Goal: Task Accomplishment & Management: Use online tool/utility

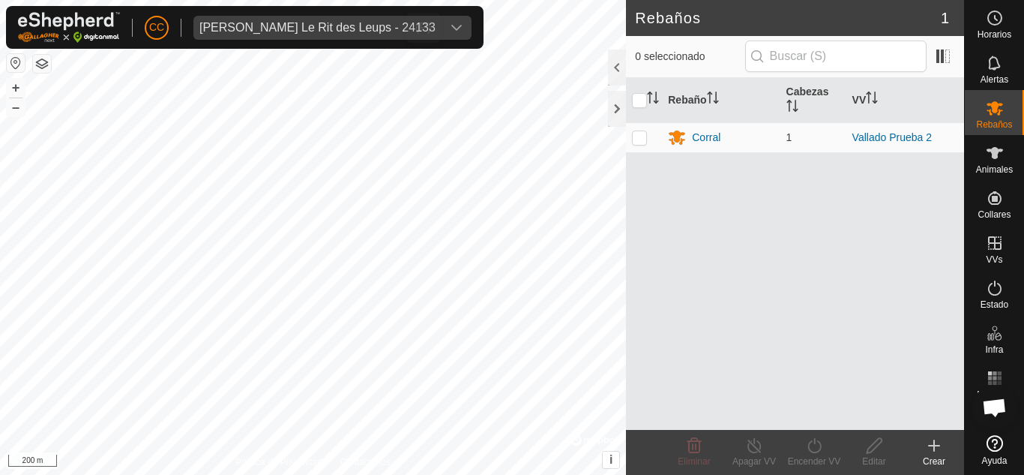
click at [367, 35] on span "[PERSON_NAME] Le Rit des Leups - 24133" at bounding box center [317, 28] width 248 height 24
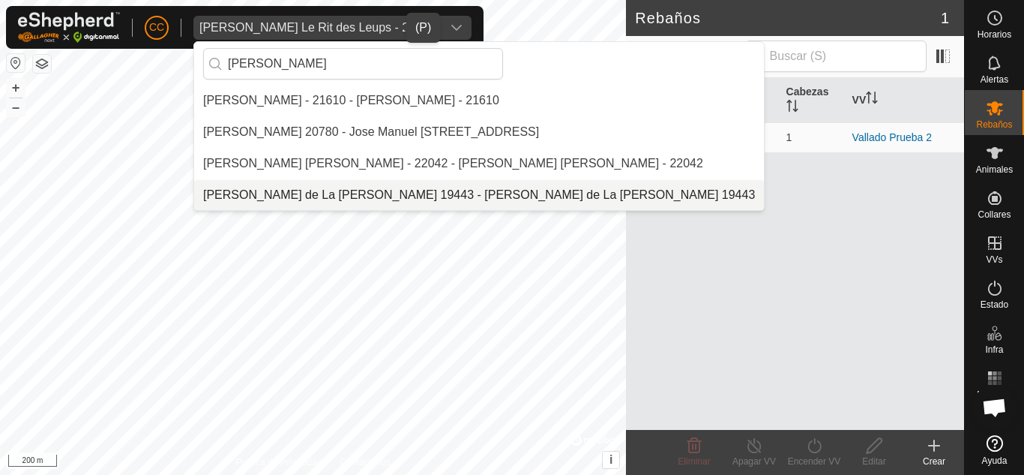
type input "[PERSON_NAME]"
click at [399, 188] on li "[PERSON_NAME] de La [PERSON_NAME] 19443 - [PERSON_NAME] de La [PERSON_NAME] 194…" at bounding box center [479, 195] width 570 height 30
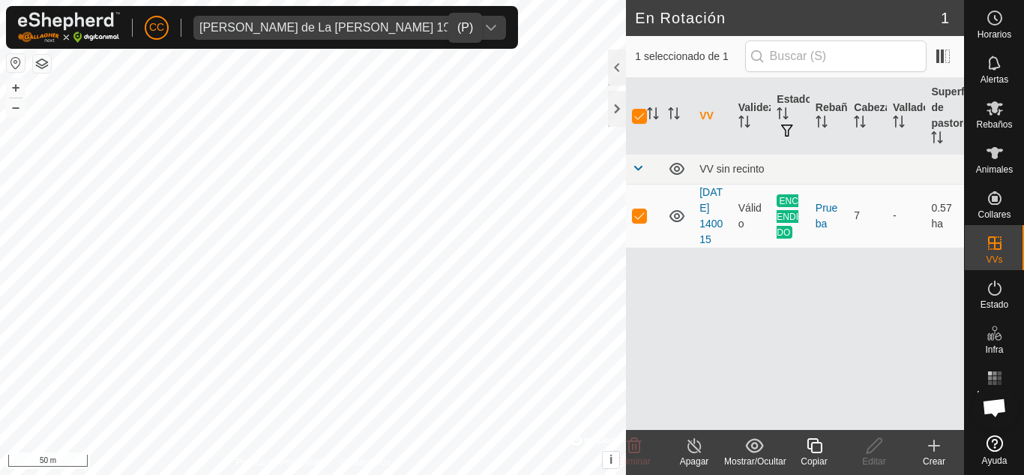
click at [696, 447] on icon at bounding box center [694, 445] width 19 height 18
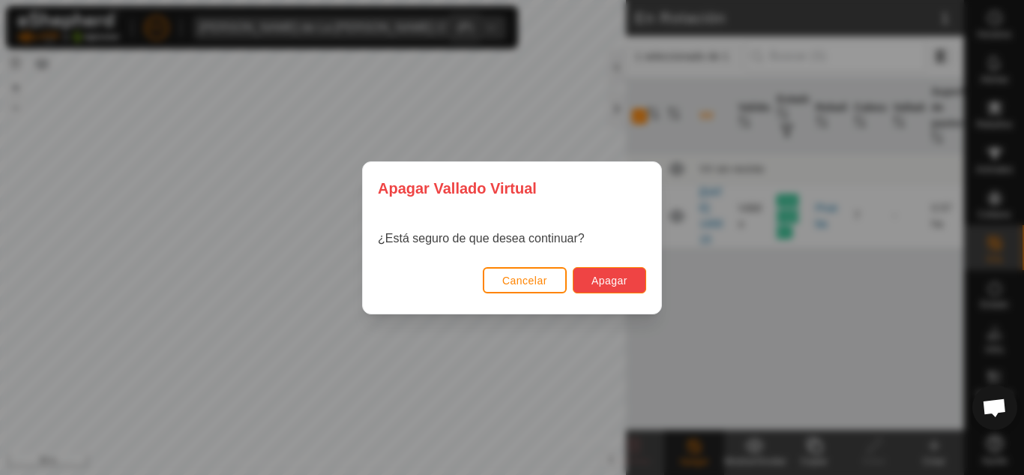
click at [617, 280] on span "Apagar" at bounding box center [610, 280] width 36 height 12
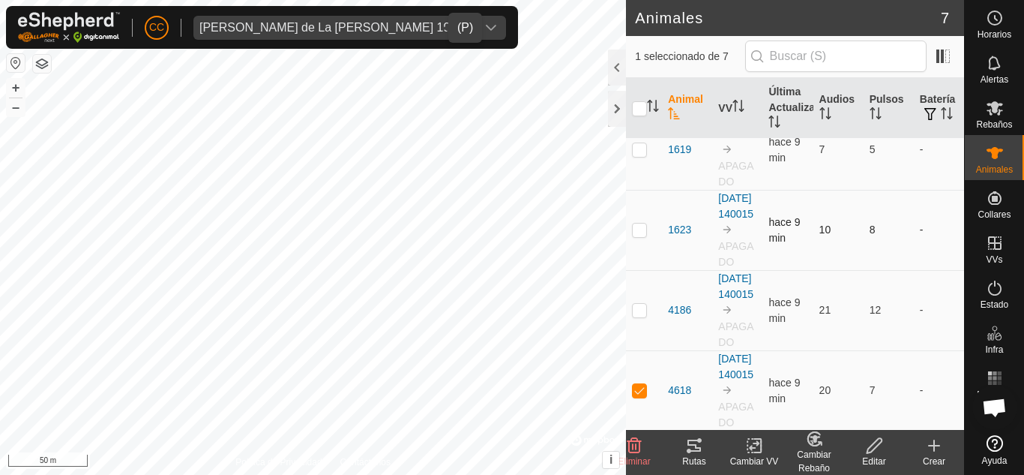
scroll to position [81, 0]
